Goal: Information Seeking & Learning: Learn about a topic

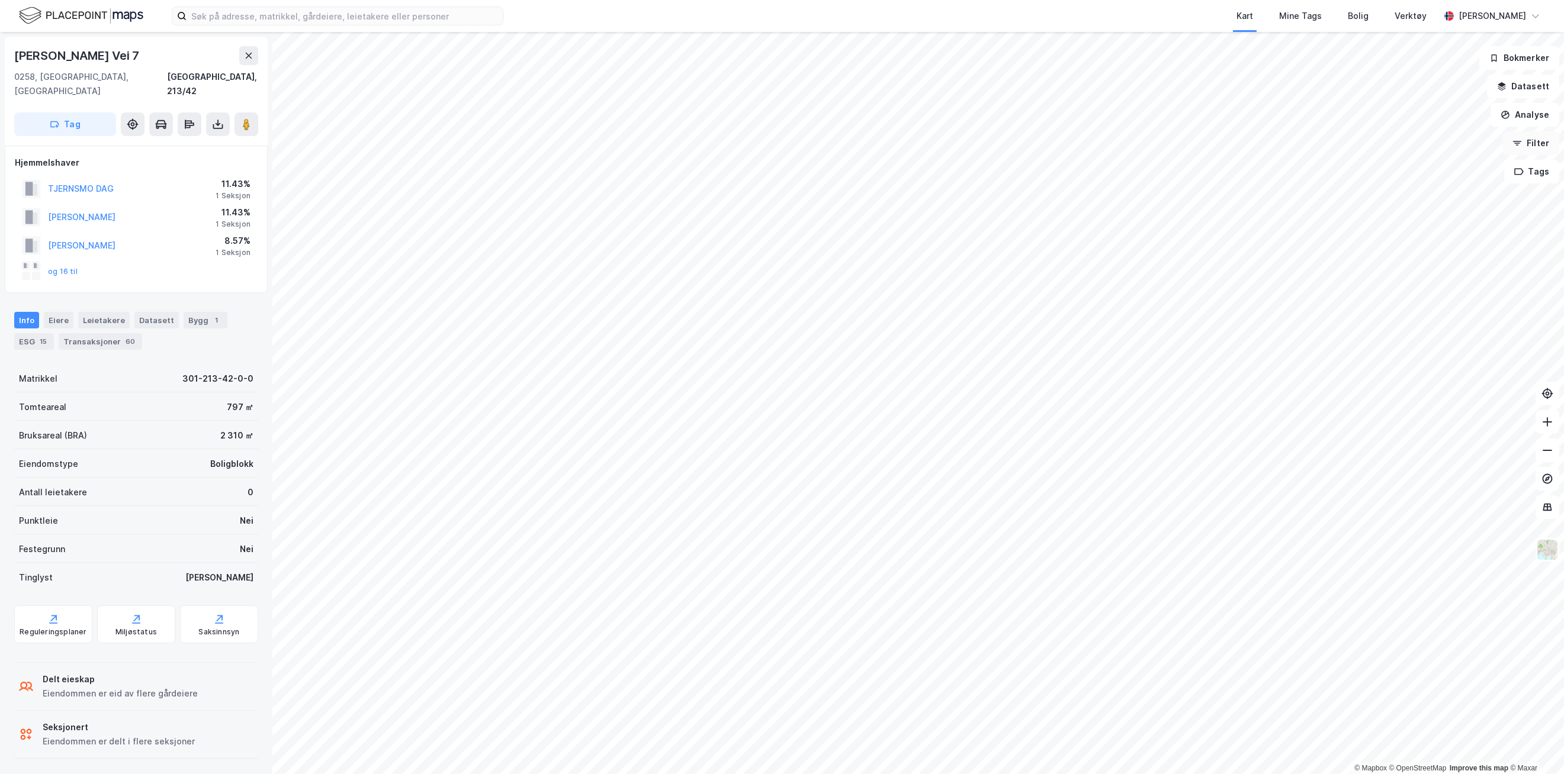
click at [1540, 153] on button "Filter" at bounding box center [1530, 143] width 57 height 24
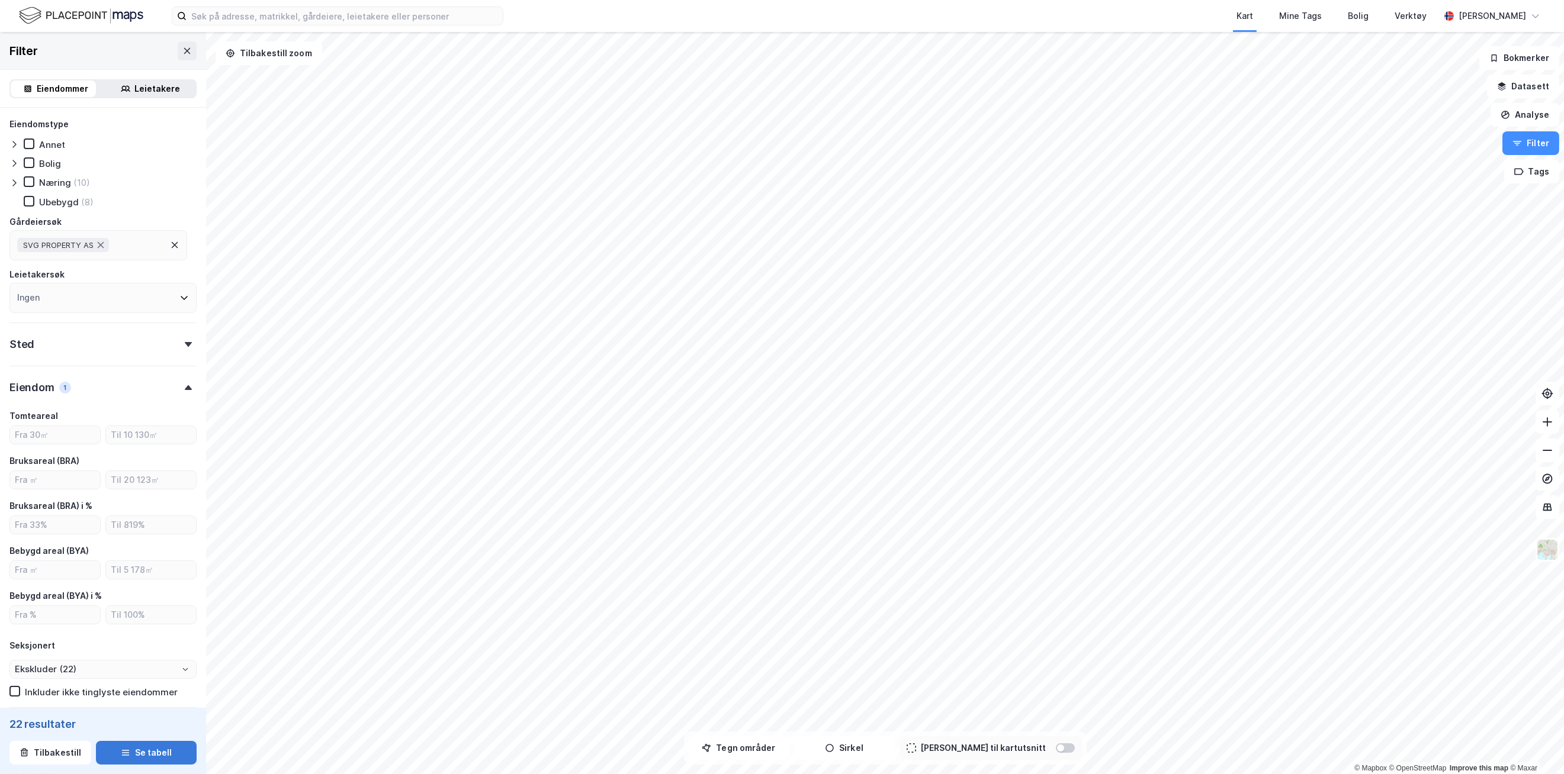
click at [150, 763] on button "Se tabell" at bounding box center [146, 753] width 101 height 24
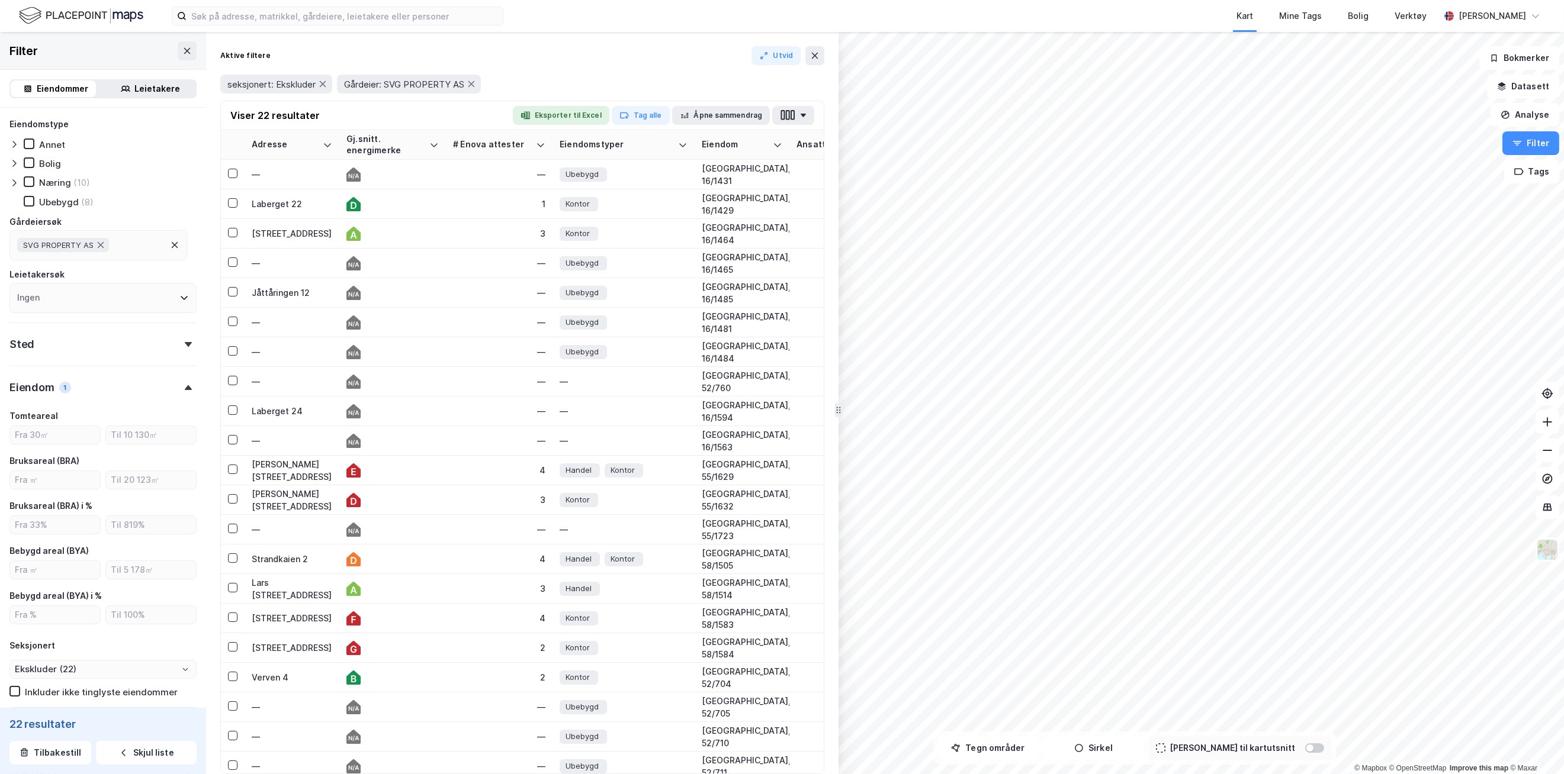
drag, startPoint x: 699, startPoint y: 429, endPoint x: 838, endPoint y: 433, distance: 139.8
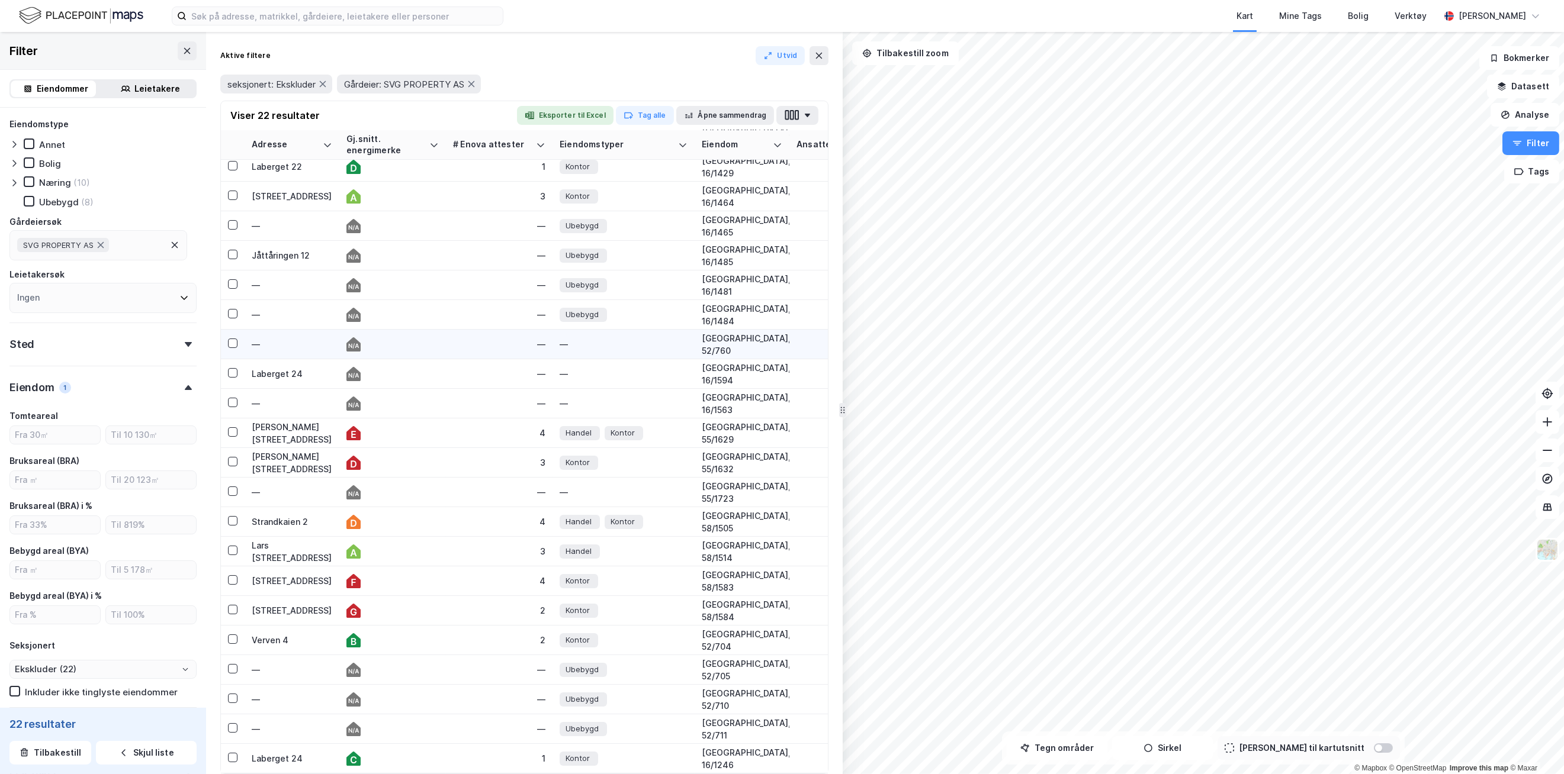
scroll to position [47, 0]
click at [931, 46] on button "Tilbakestill zoom" at bounding box center [905, 53] width 107 height 24
click at [53, 756] on button "Tilbakestill" at bounding box center [50, 753] width 82 height 24
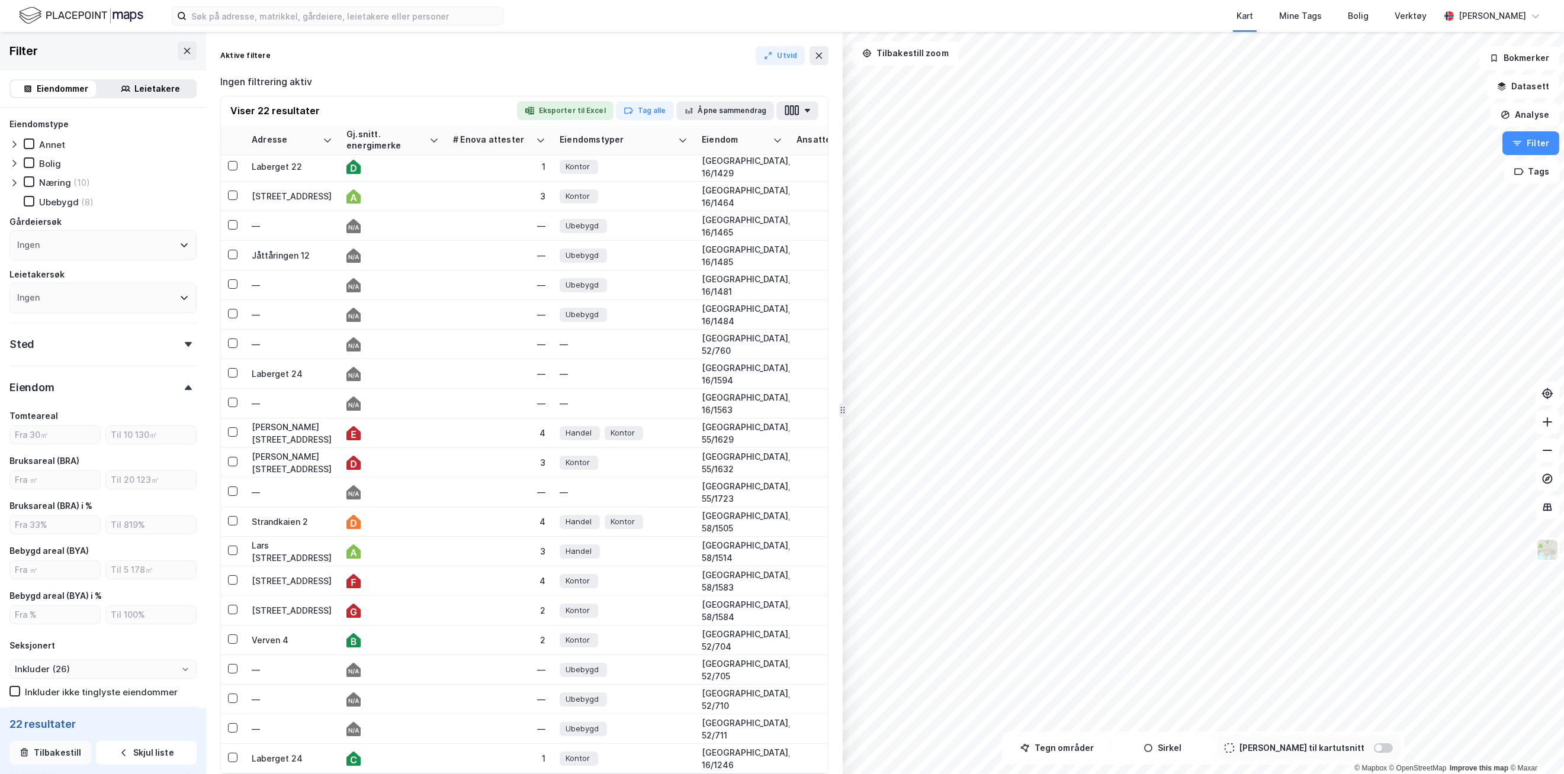
scroll to position [43, 0]
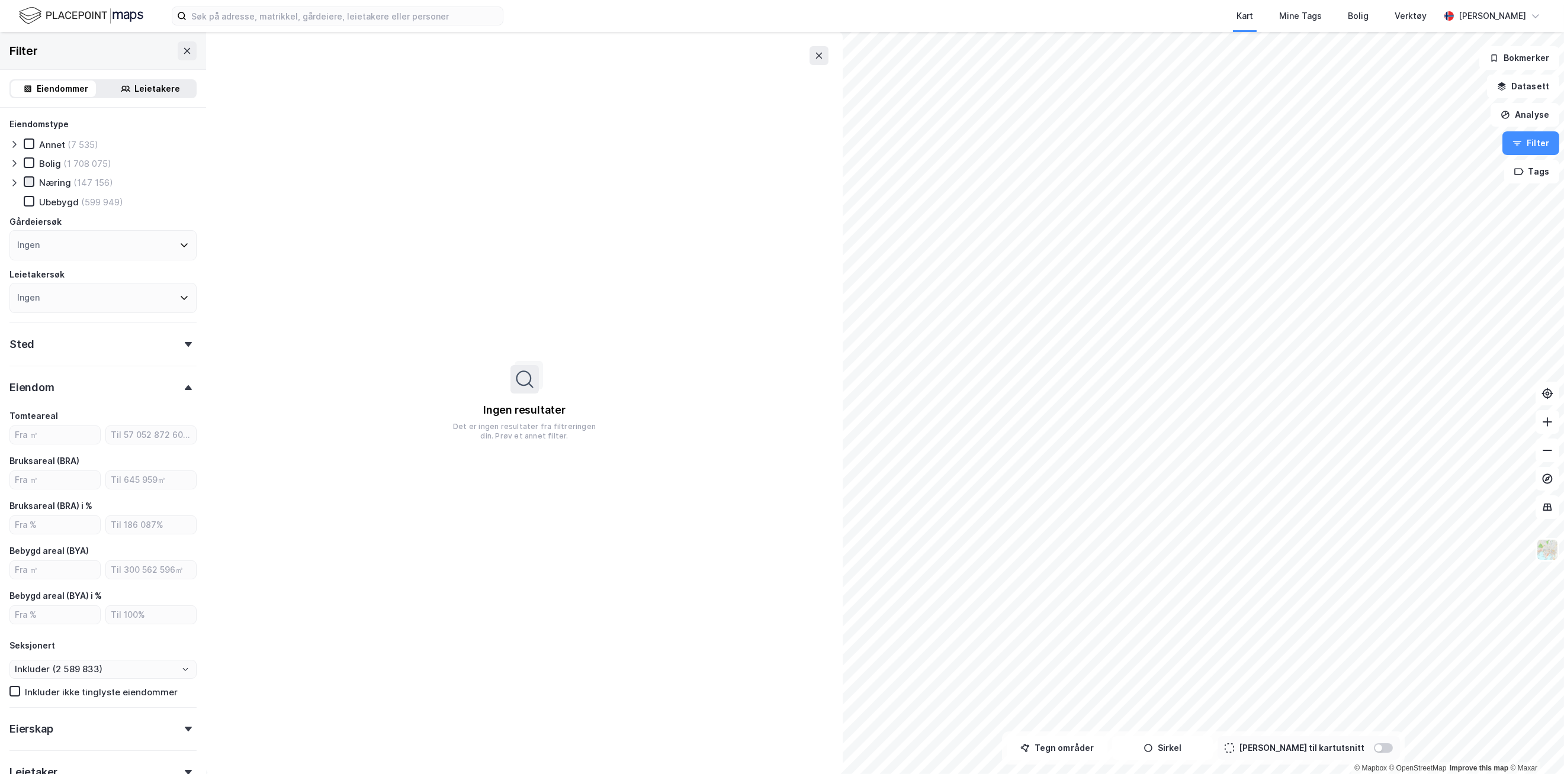
click at [27, 178] on icon at bounding box center [29, 182] width 8 height 8
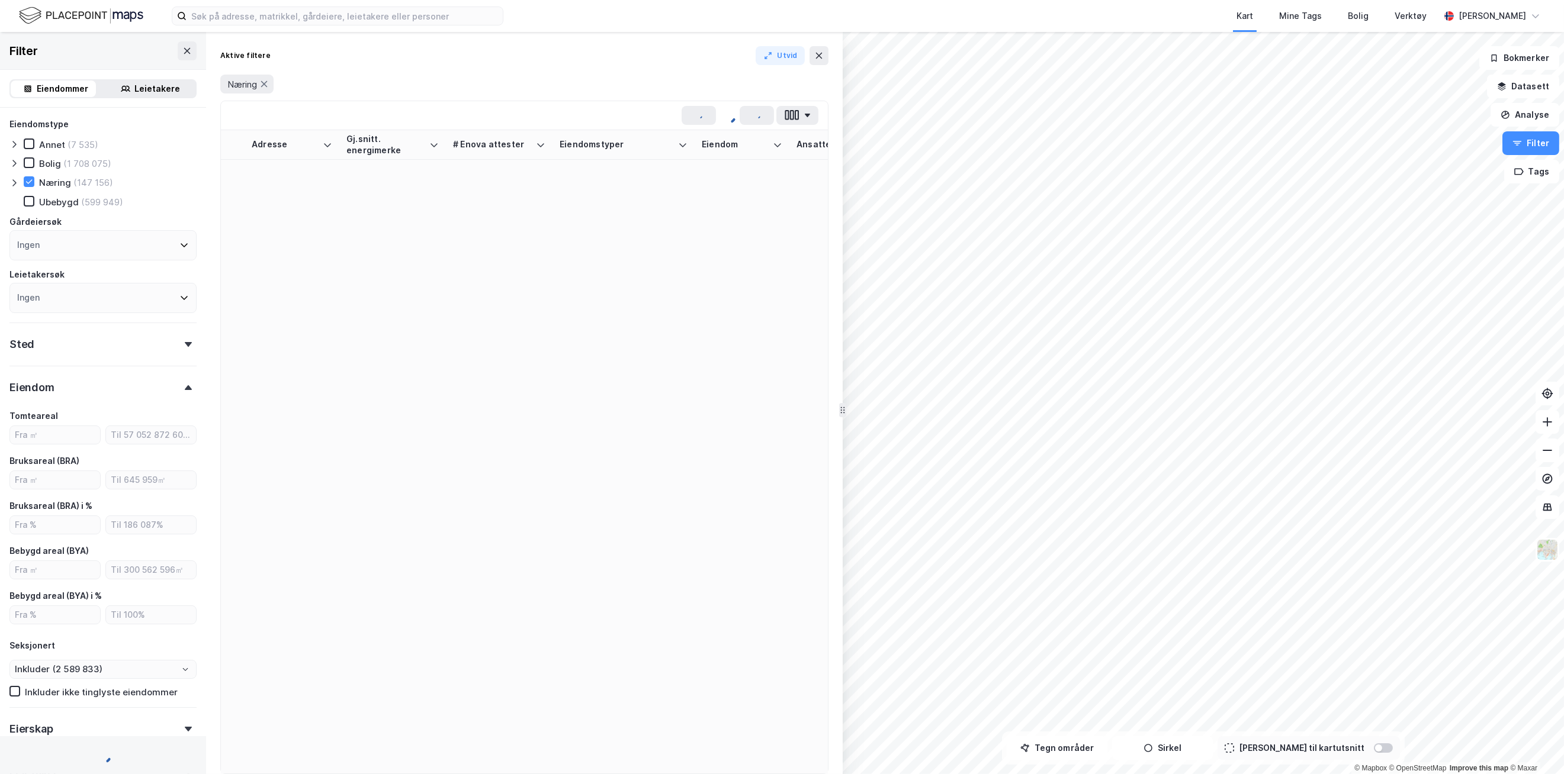
type input "Inkluder (147 156)"
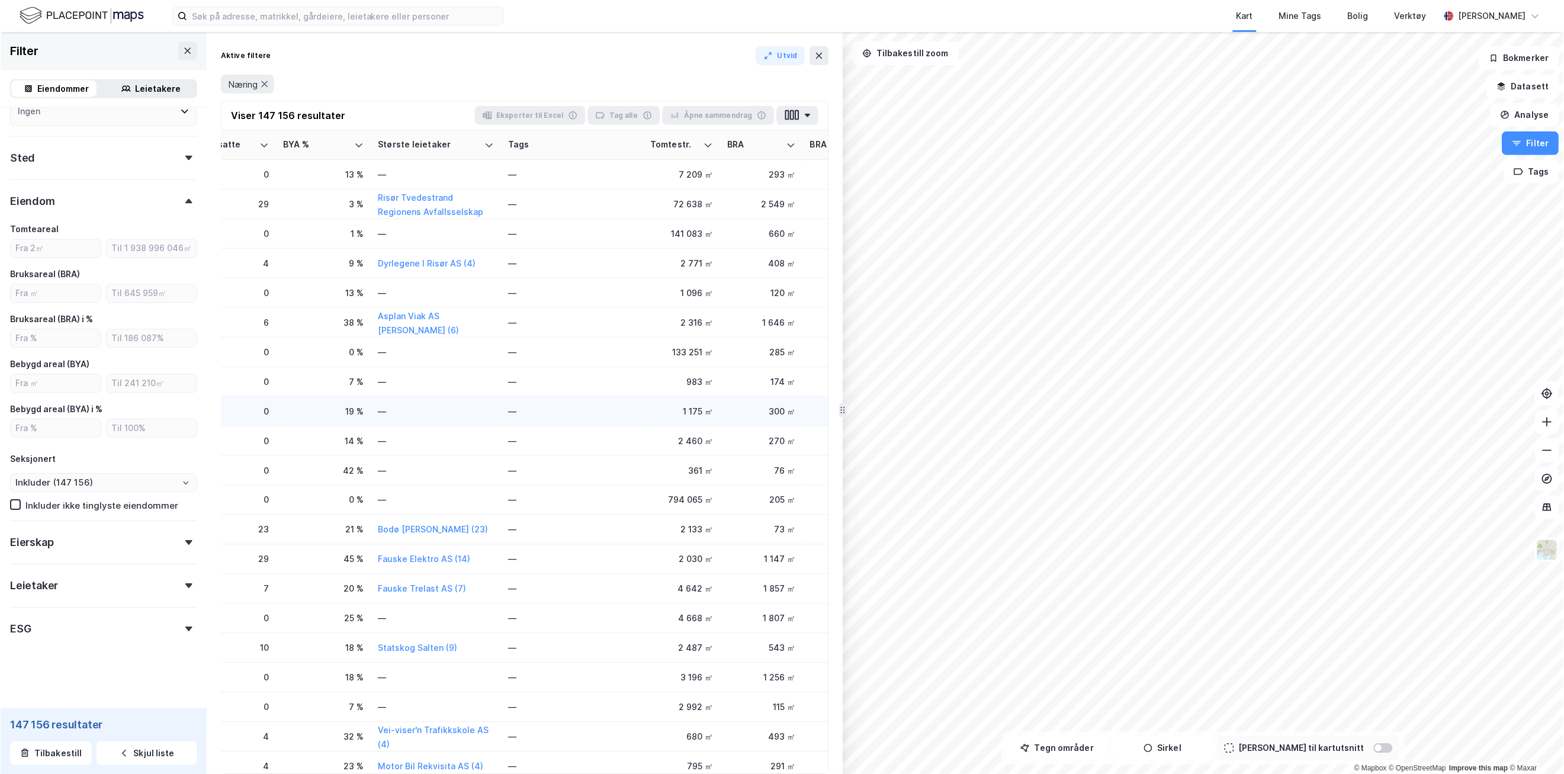
scroll to position [0, 592]
